Goal: Transaction & Acquisition: Purchase product/service

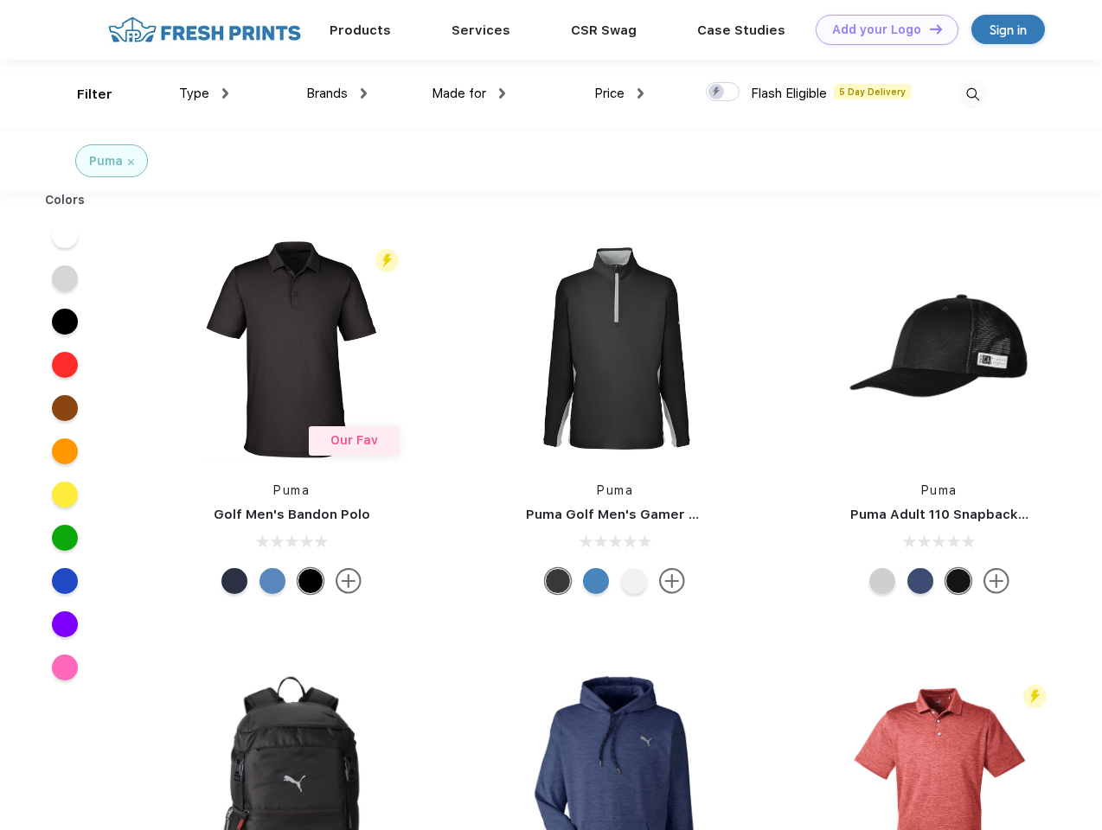
click at [881, 29] on link "Add your Logo Design Tool" at bounding box center [887, 30] width 143 height 30
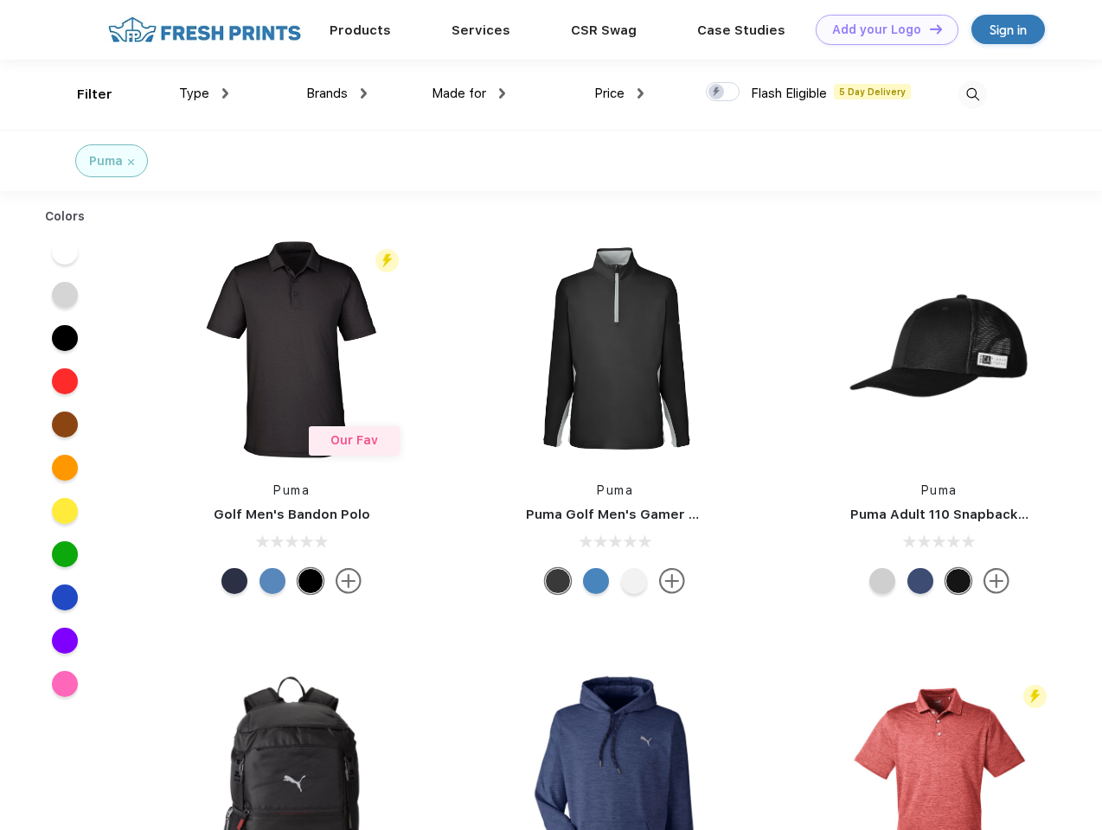
click at [0, 0] on div "Design Tool" at bounding box center [0, 0] width 0 height 0
click at [928, 29] on link "Add your Logo Design Tool" at bounding box center [887, 30] width 143 height 30
click at [83, 94] on div "Filter" at bounding box center [94, 95] width 35 height 20
click at [204, 93] on span "Type" at bounding box center [194, 94] width 30 height 16
click at [337, 93] on span "Brands" at bounding box center [327, 94] width 42 height 16
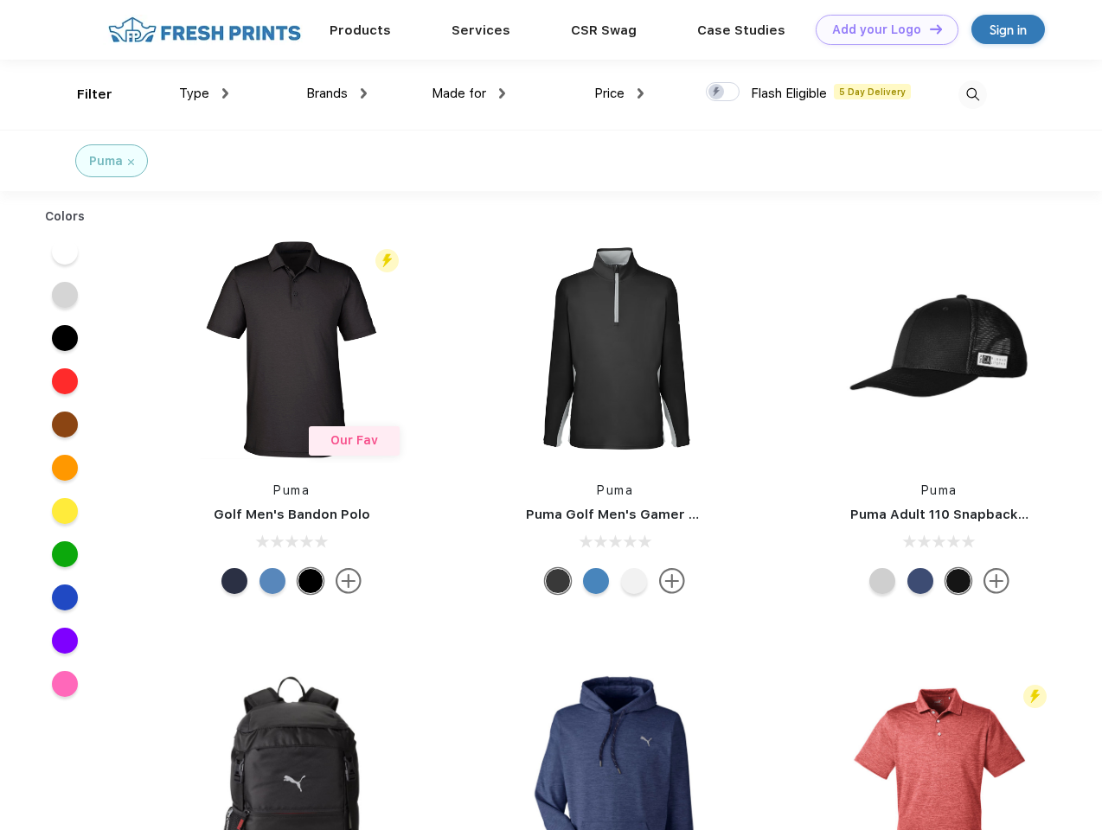
click at [469, 93] on span "Made for" at bounding box center [459, 94] width 54 height 16
click at [619, 93] on span "Price" at bounding box center [609, 94] width 30 height 16
click at [723, 93] on div at bounding box center [723, 91] width 34 height 19
click at [717, 93] on input "checkbox" at bounding box center [711, 86] width 11 height 11
click at [972, 94] on img at bounding box center [972, 94] width 29 height 29
